Goal: Share content

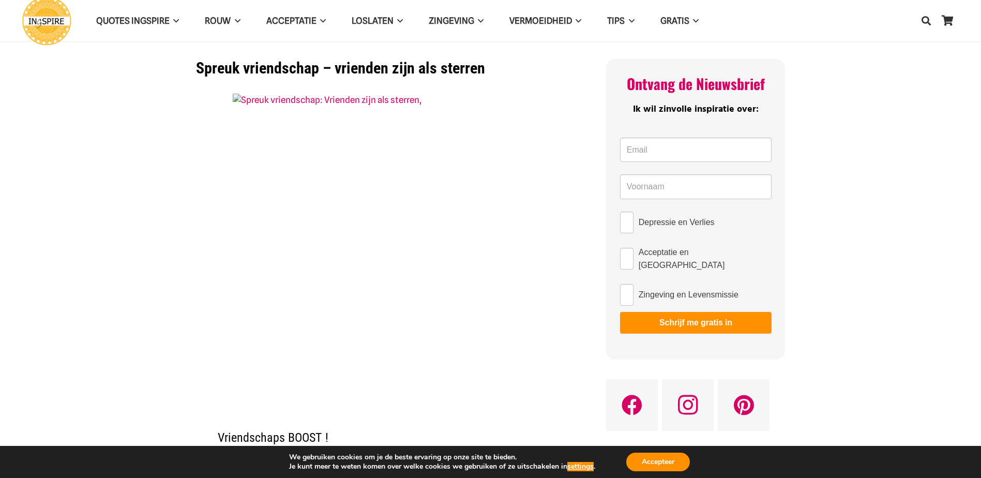
click at [403, 68] on h1 "Spreuk vriendschap – vrienden zijn als sterren" at bounding box center [388, 68] width 384 height 19
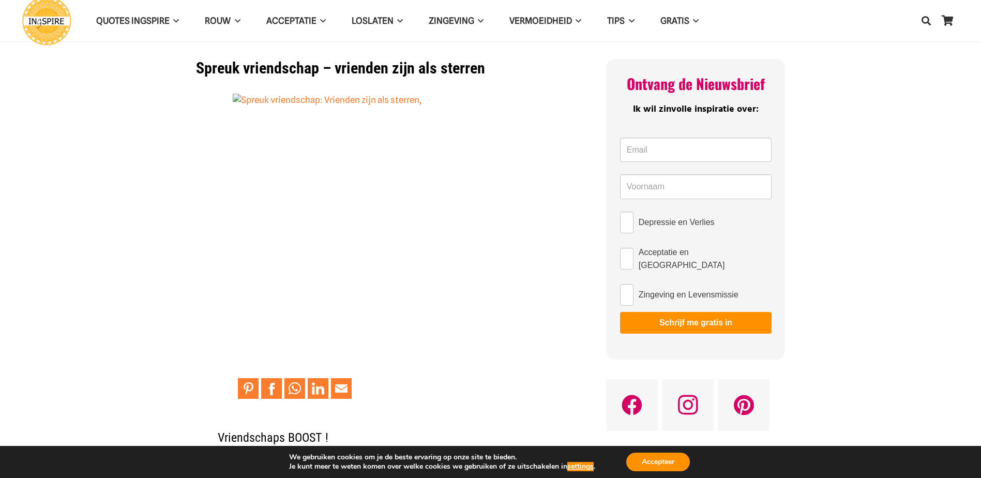
click at [375, 103] on img at bounding box center [388, 249] width 310 height 310
click at [246, 101] on img at bounding box center [388, 249] width 310 height 310
